Goal: Find contact information: Obtain details needed to contact an individual or organization

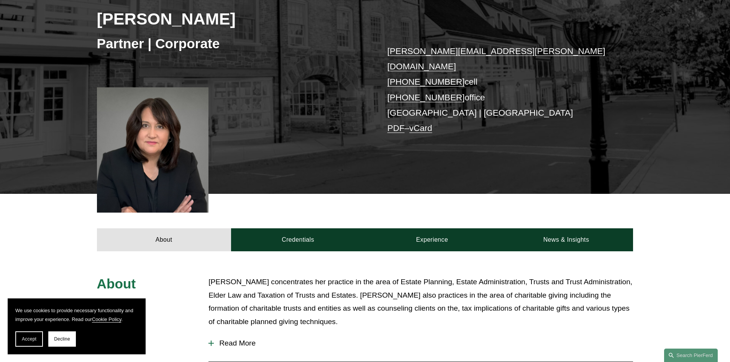
scroll to position [115, 0]
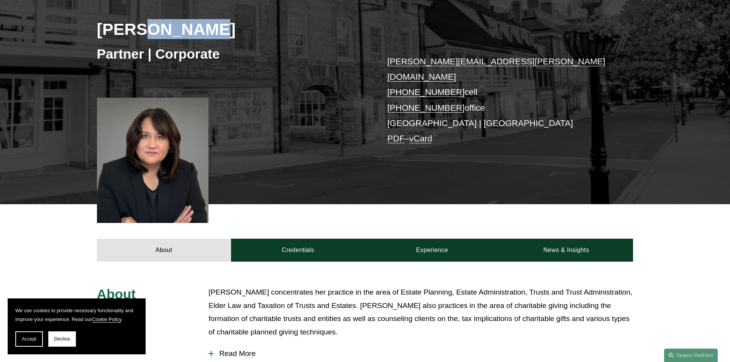
drag, startPoint x: 136, startPoint y: 30, endPoint x: 219, endPoint y: 35, distance: 82.5
click at [219, 35] on h2 "[PERSON_NAME]" at bounding box center [231, 29] width 268 height 20
copy h2 "[PERSON_NAME]"
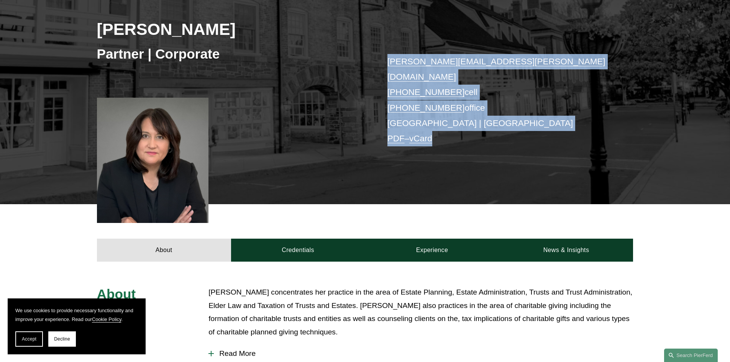
drag, startPoint x: 397, startPoint y: 64, endPoint x: 498, endPoint y: 126, distance: 118.7
click at [498, 126] on div "[PERSON_NAME] Partner | Corporate [PERSON_NAME][EMAIL_ADDRESS][PERSON_NAME][DOM…" at bounding box center [365, 88] width 730 height 231
copy p "[PERSON_NAME][EMAIL_ADDRESS][PERSON_NAME][DOMAIN_NAME] [PHONE_NUMBER] cell [PHO…"
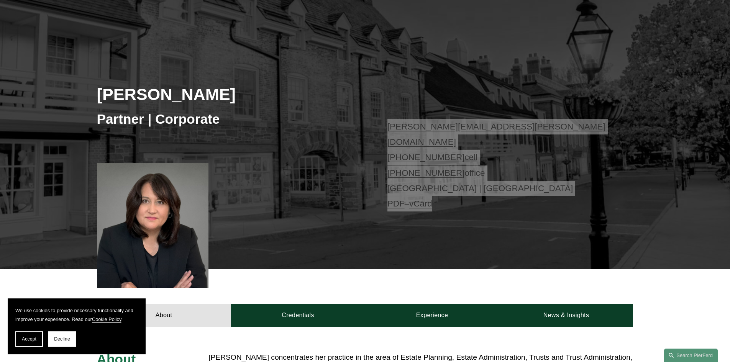
scroll to position [0, 0]
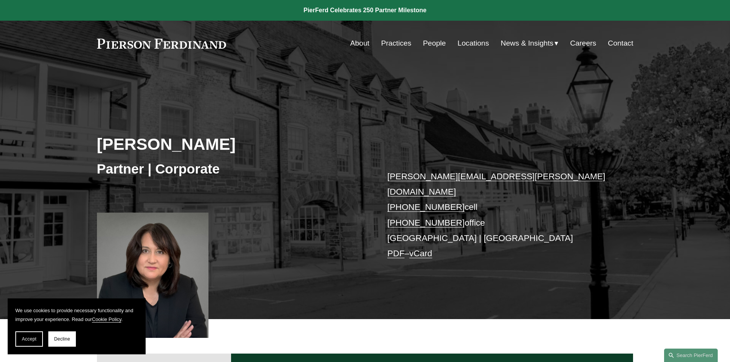
drag, startPoint x: 95, startPoint y: 43, endPoint x: 213, endPoint y: 48, distance: 118.5
click at [213, 48] on div "Skip to Content About Practices People Locations" at bounding box center [365, 43] width 730 height 45
drag, startPoint x: 226, startPoint y: 45, endPoint x: 102, endPoint y: 59, distance: 124.9
click at [102, 59] on div "Skip to Content About Practices People Locations" at bounding box center [365, 43] width 730 height 45
drag, startPoint x: 113, startPoint y: 46, endPoint x: 239, endPoint y: 60, distance: 126.4
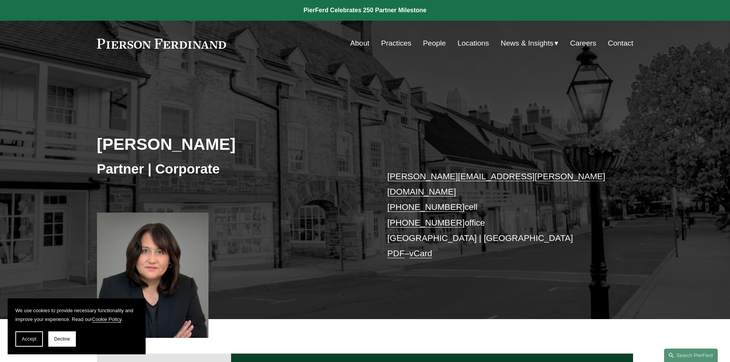
click at [239, 60] on div "Skip to Content About Practices People Locations" at bounding box center [365, 43] width 730 height 45
drag, startPoint x: 377, startPoint y: 185, endPoint x: 390, endPoint y: 195, distance: 15.8
click at [390, 195] on p "[PERSON_NAME][EMAIL_ADDRESS][PERSON_NAME][DOMAIN_NAME] [PHONE_NUMBER] cell [PHO…" at bounding box center [498, 215] width 223 height 93
drag, startPoint x: 454, startPoint y: 210, endPoint x: 402, endPoint y: 208, distance: 51.4
click at [400, 208] on p "[PERSON_NAME][EMAIL_ADDRESS][PERSON_NAME][DOMAIN_NAME] [PHONE_NUMBER] cell [PHO…" at bounding box center [498, 215] width 223 height 93
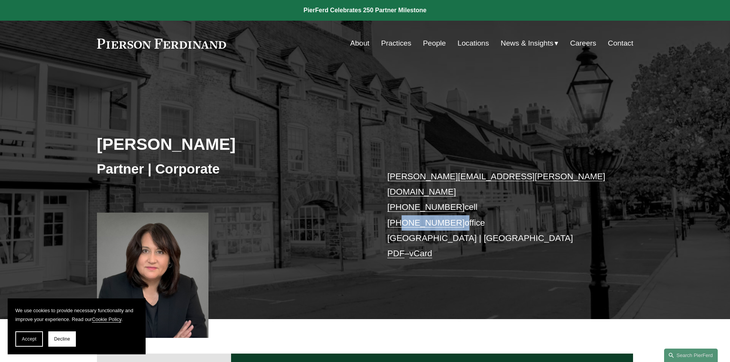
copy p "267.797.5668"
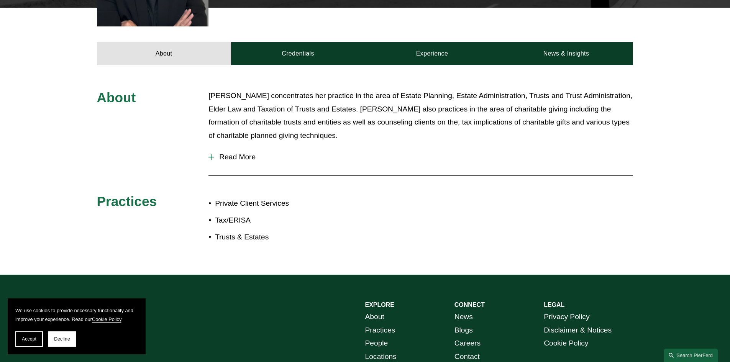
scroll to position [82, 0]
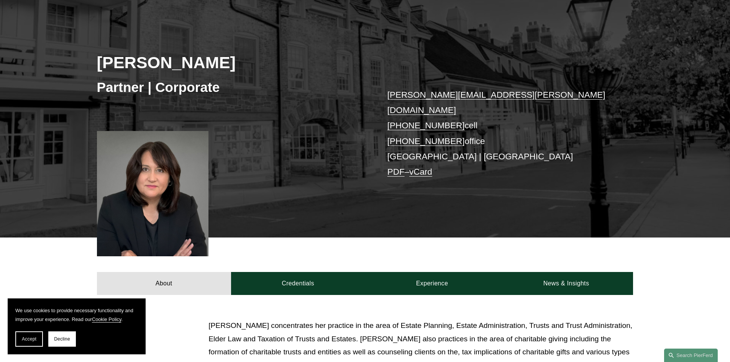
click at [434, 222] on div "[PERSON_NAME] Partner | Corporate [PERSON_NAME][EMAIL_ADDRESS][PERSON_NAME][DOM…" at bounding box center [365, 122] width 730 height 231
click at [389, 167] on link "PDF" at bounding box center [395, 172] width 17 height 10
